Goal: Information Seeking & Learning: Learn about a topic

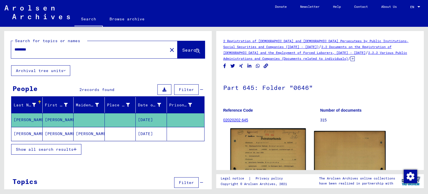
click at [271, 151] on img at bounding box center [267, 181] width 75 height 107
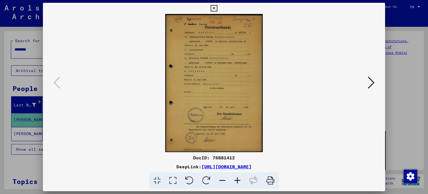
click at [235, 180] on icon at bounding box center [237, 180] width 15 height 17
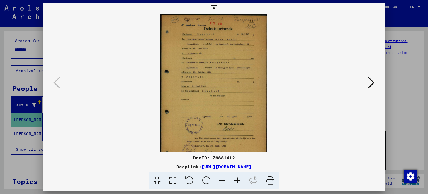
click at [235, 180] on icon at bounding box center [237, 180] width 15 height 17
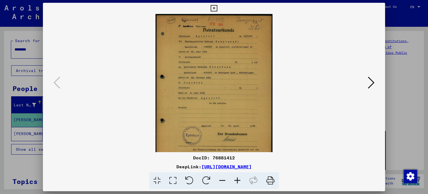
click at [235, 180] on icon at bounding box center [237, 180] width 15 height 17
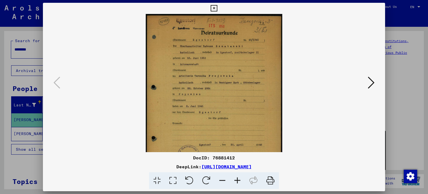
click at [235, 180] on icon at bounding box center [237, 180] width 15 height 17
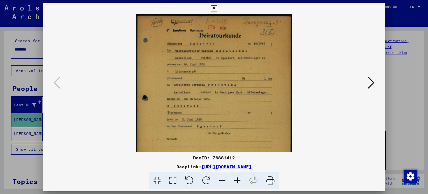
click at [235, 180] on icon at bounding box center [237, 180] width 15 height 17
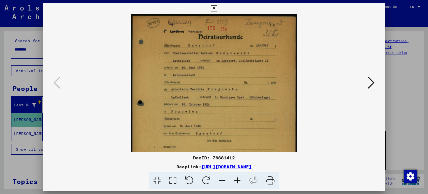
click at [235, 180] on icon at bounding box center [237, 180] width 15 height 17
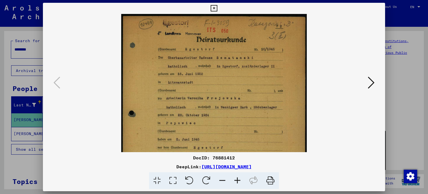
click at [235, 180] on icon at bounding box center [237, 180] width 15 height 17
